Goal: Information Seeking & Learning: Learn about a topic

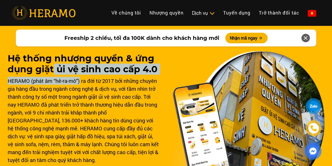
drag, startPoint x: 53, startPoint y: 70, endPoint x: 80, endPoint y: 80, distance: 28.5
click at [80, 80] on div "Hệ thống nhượng quyền & ứng dụng giặt ủi vệ sinh cao cấp 4.0 HERAMO (phát âm “h…" at bounding box center [84, 108] width 152 height 111
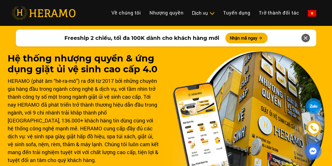
drag, startPoint x: 80, startPoint y: 80, endPoint x: 63, endPoint y: 97, distance: 24.4
click at [63, 97] on div "HERAMO (phát âm “hê-ra-mô”) ra đời từ 2017 bởi những chuyên gia hàng đầu trong …" at bounding box center [84, 120] width 152 height 87
drag, startPoint x: 34, startPoint y: 79, endPoint x: 53, endPoint y: 81, distance: 19.4
click at [53, 81] on div "HERAMO (phát âm “hê-ra-mô”) ra đời từ 2017 bởi những chuyên gia hàng đầu trong …" at bounding box center [84, 120] width 152 height 87
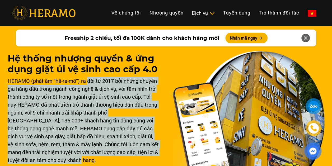
drag, startPoint x: 53, startPoint y: 81, endPoint x: 161, endPoint y: 156, distance: 131.0
click at [161, 156] on div "Hệ thống nhượng quyền & ứng dụng giặt ủi vệ sinh cao cấp 4.0 HERAMO (phát âm “h…" at bounding box center [166, 134] width 317 height 222
click at [224, 10] on link "Tuyển dụng" at bounding box center [237, 12] width 36 height 11
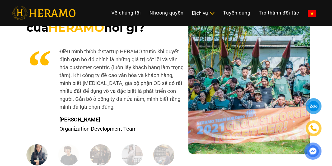
scroll to position [607, 0]
